Goal: Information Seeking & Learning: Learn about a topic

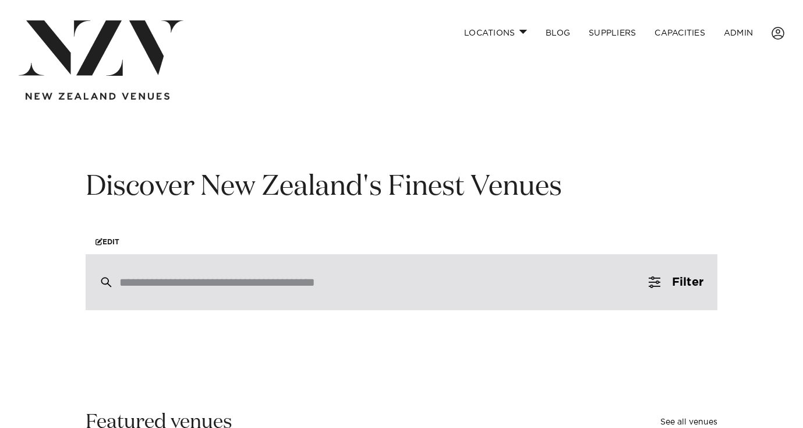
click at [326, 291] on div at bounding box center [402, 282] width 632 height 56
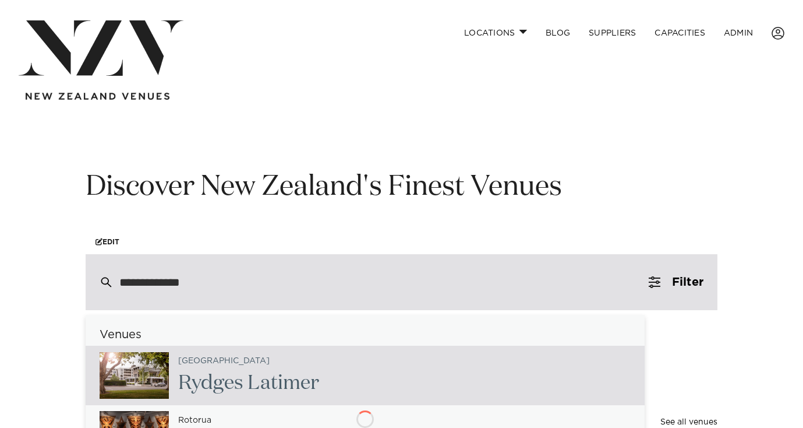
type input "**********"
click at [326, 361] on div "Christchurch Rydges Latimer" at bounding box center [365, 374] width 559 height 59
type input "**********"
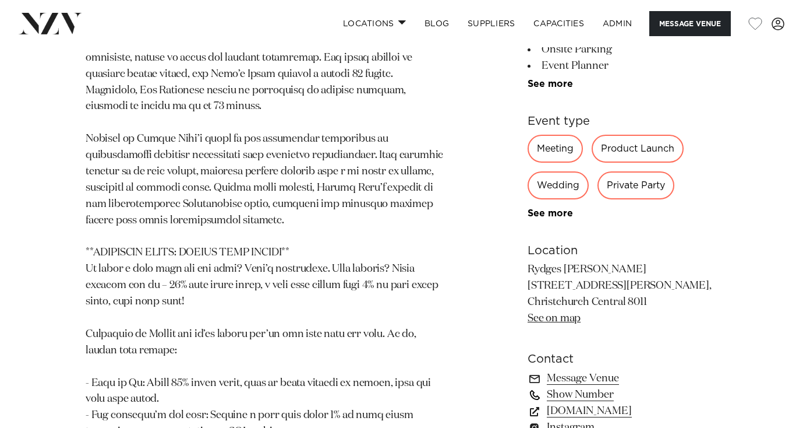
scroll to position [1140, 0]
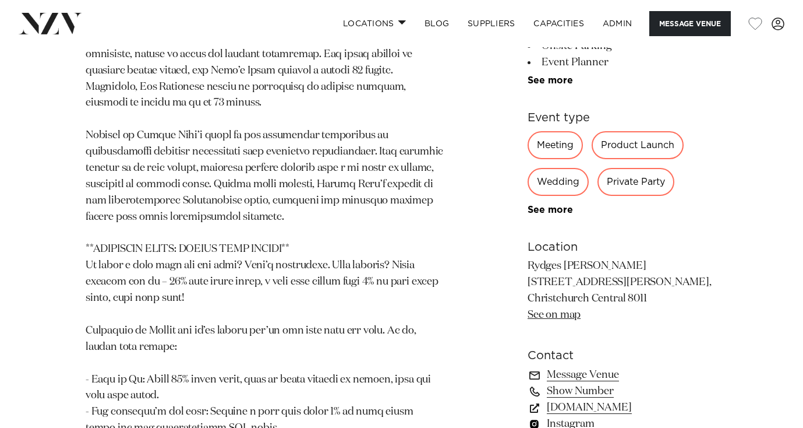
click at [573, 415] on link "Instagram" at bounding box center [623, 423] width 190 height 16
click at [581, 399] on link "www.rydges.com" at bounding box center [623, 407] width 190 height 16
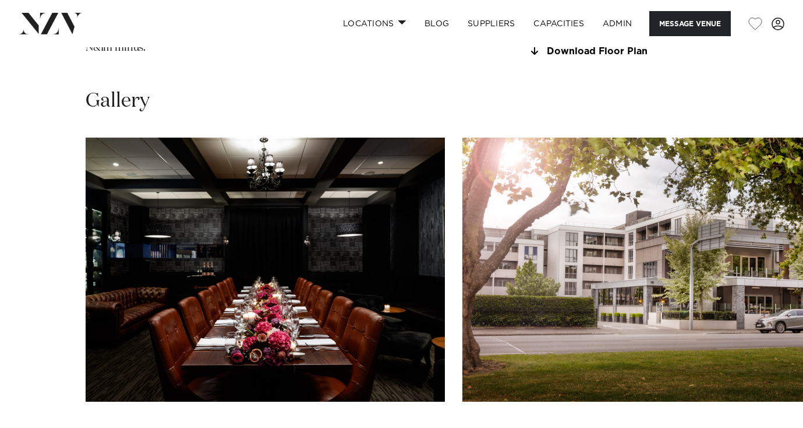
scroll to position [1670, 0]
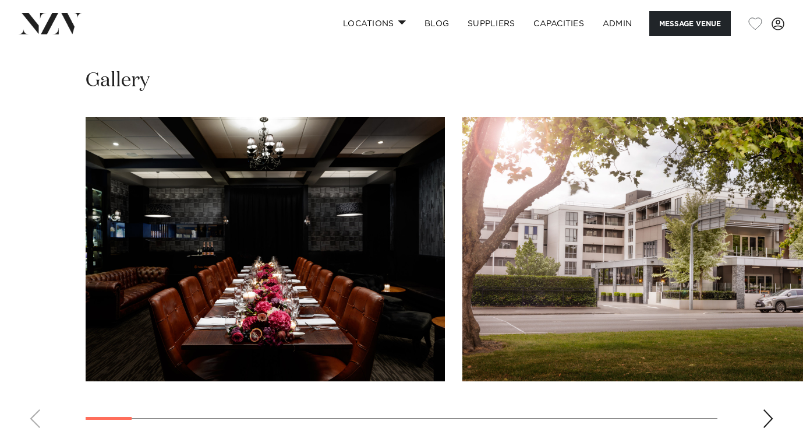
click at [770, 409] on div "Next slide" at bounding box center [769, 418] width 12 height 19
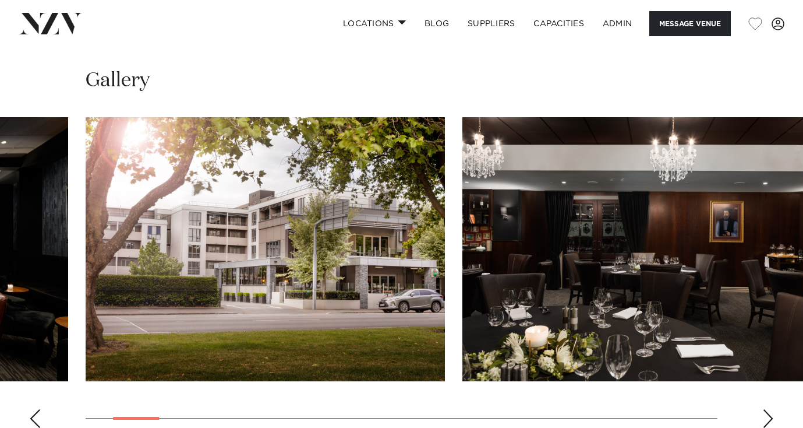
click at [770, 409] on div "Next slide" at bounding box center [769, 418] width 12 height 19
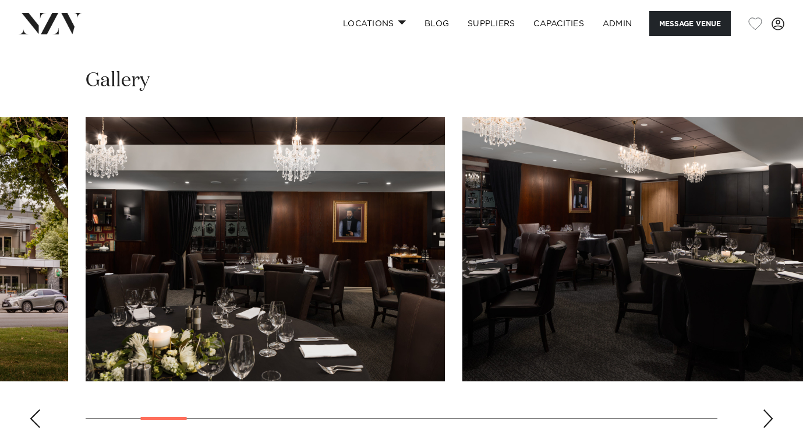
click at [770, 409] on div "Next slide" at bounding box center [769, 418] width 12 height 19
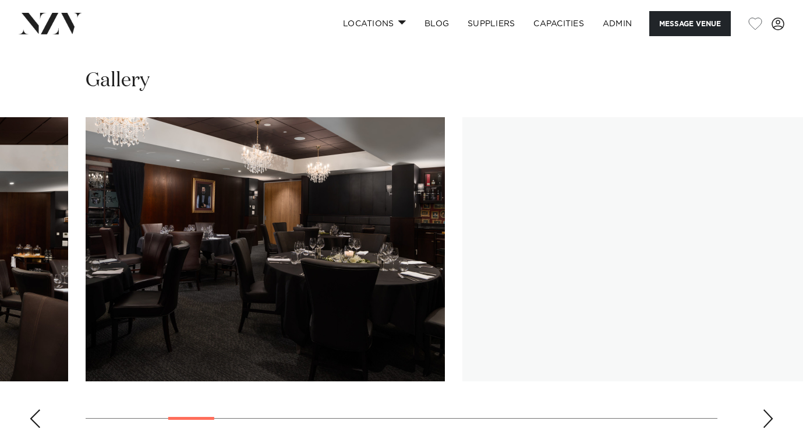
click at [770, 409] on div "Next slide" at bounding box center [769, 418] width 12 height 19
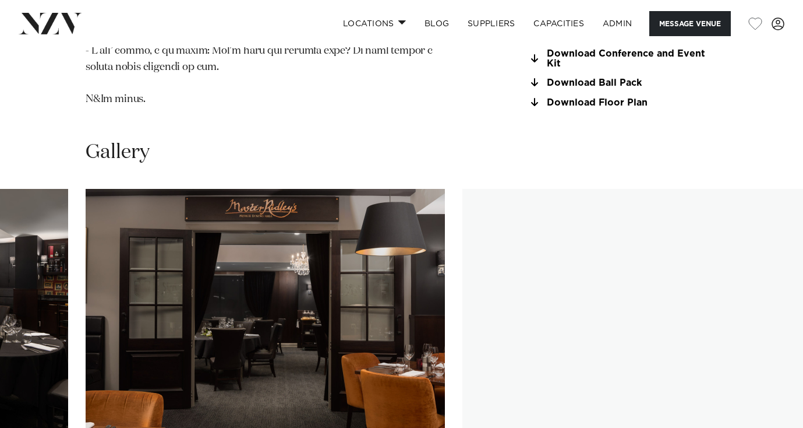
scroll to position [1594, 0]
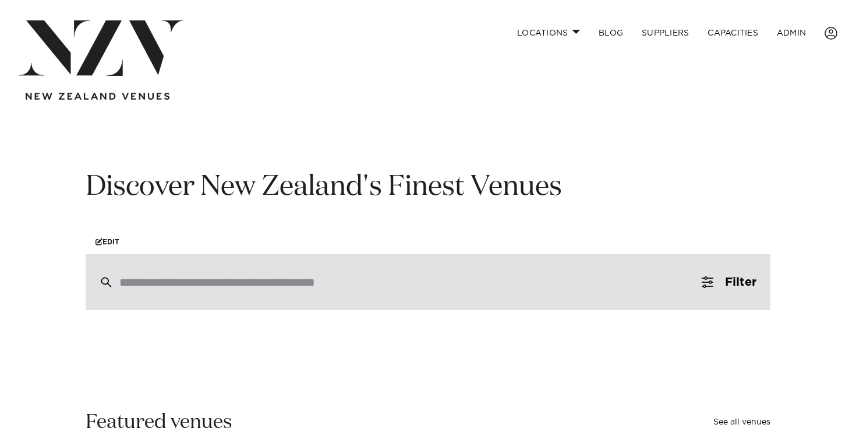
click at [351, 262] on div at bounding box center [428, 282] width 685 height 56
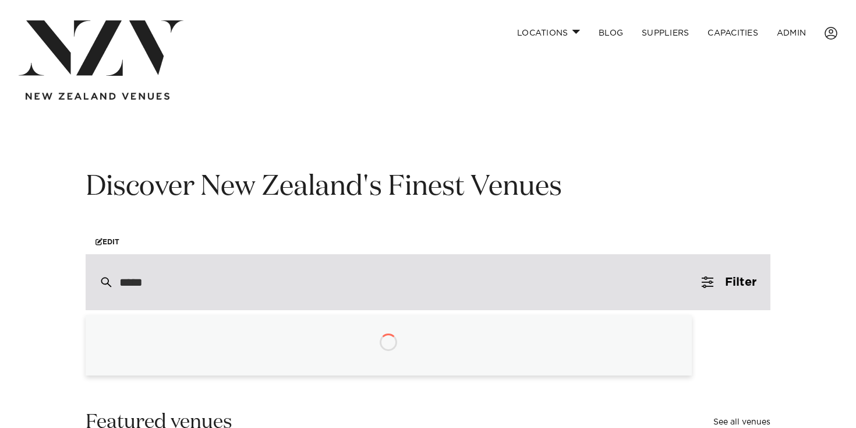
type input "******"
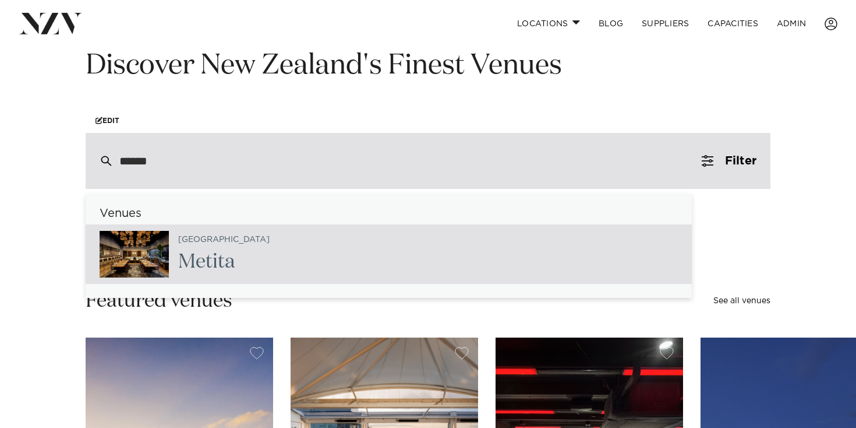
scroll to position [123, 0]
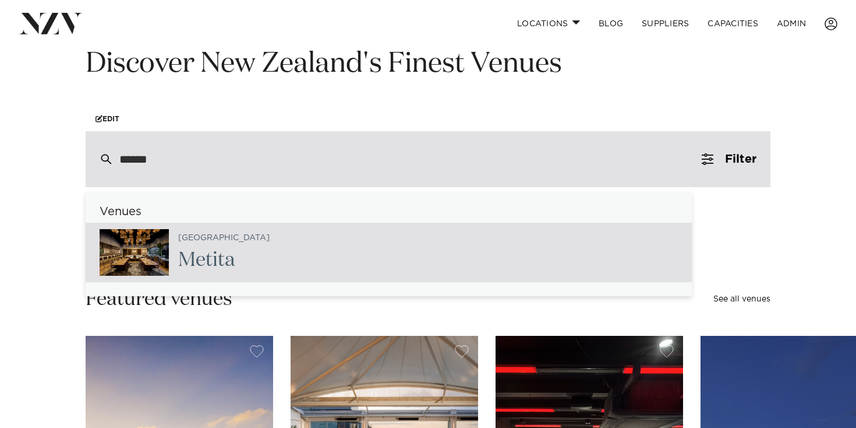
click at [341, 239] on div "Auckland Metita" at bounding box center [389, 252] width 606 height 59
type input "**********"
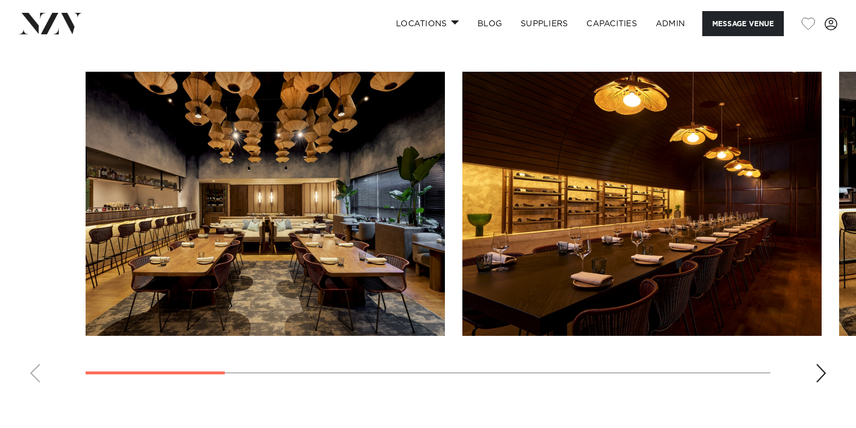
scroll to position [1205, 0]
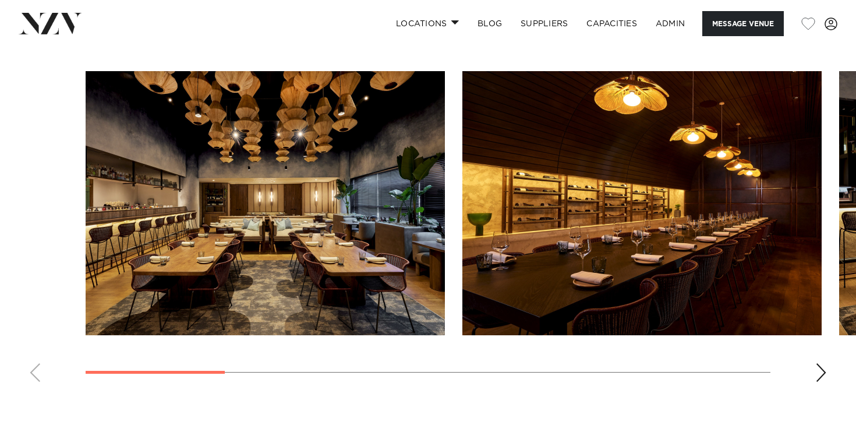
click at [341, 239] on img "1 / 9" at bounding box center [265, 203] width 359 height 264
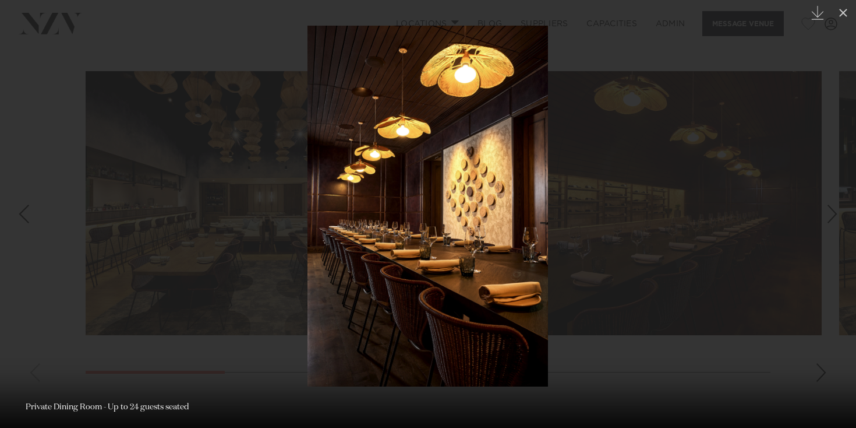
click at [597, 185] on div at bounding box center [428, 214] width 856 height 428
